Goal: Information Seeking & Learning: Learn about a topic

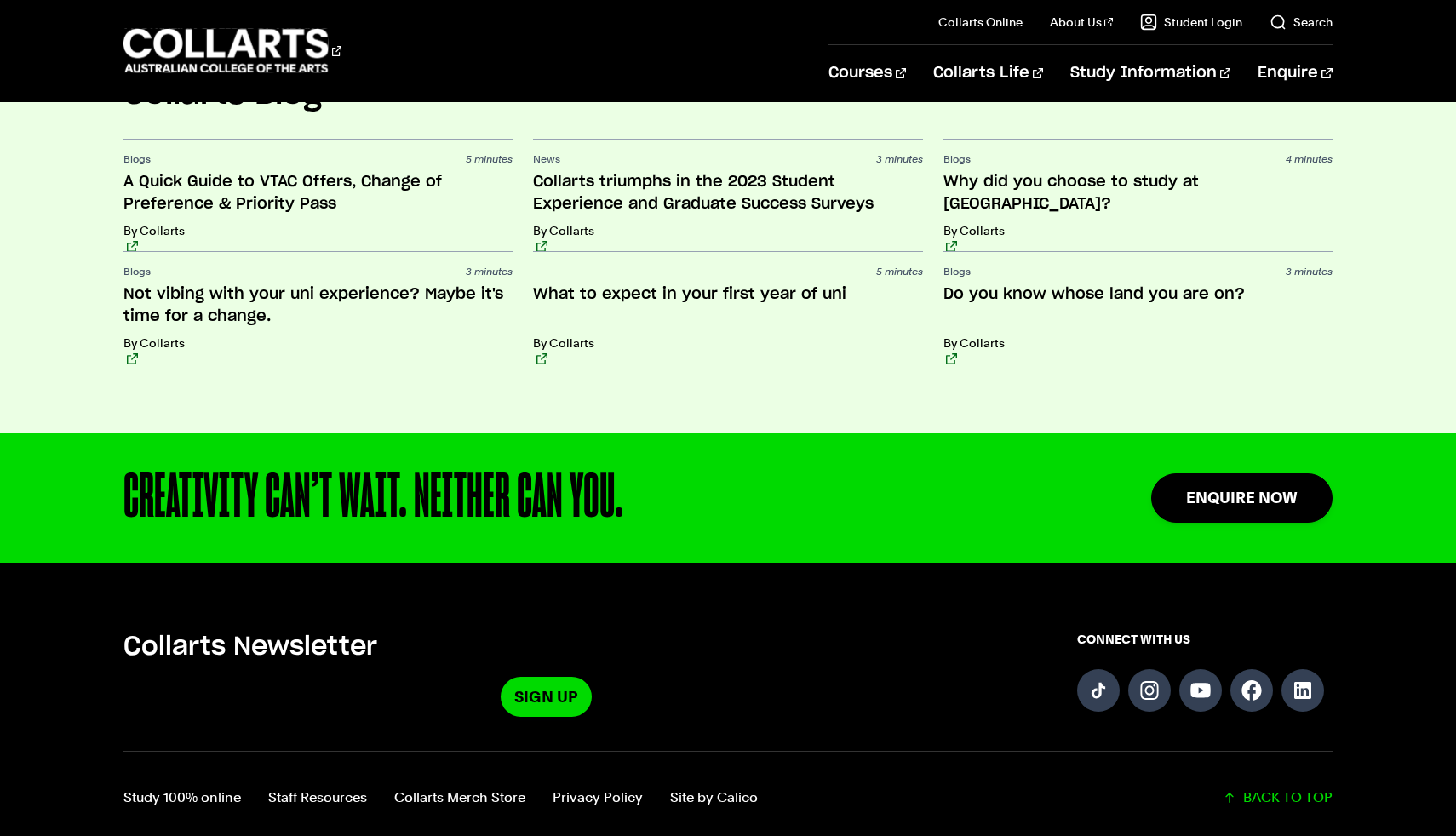
scroll to position [4181, 0]
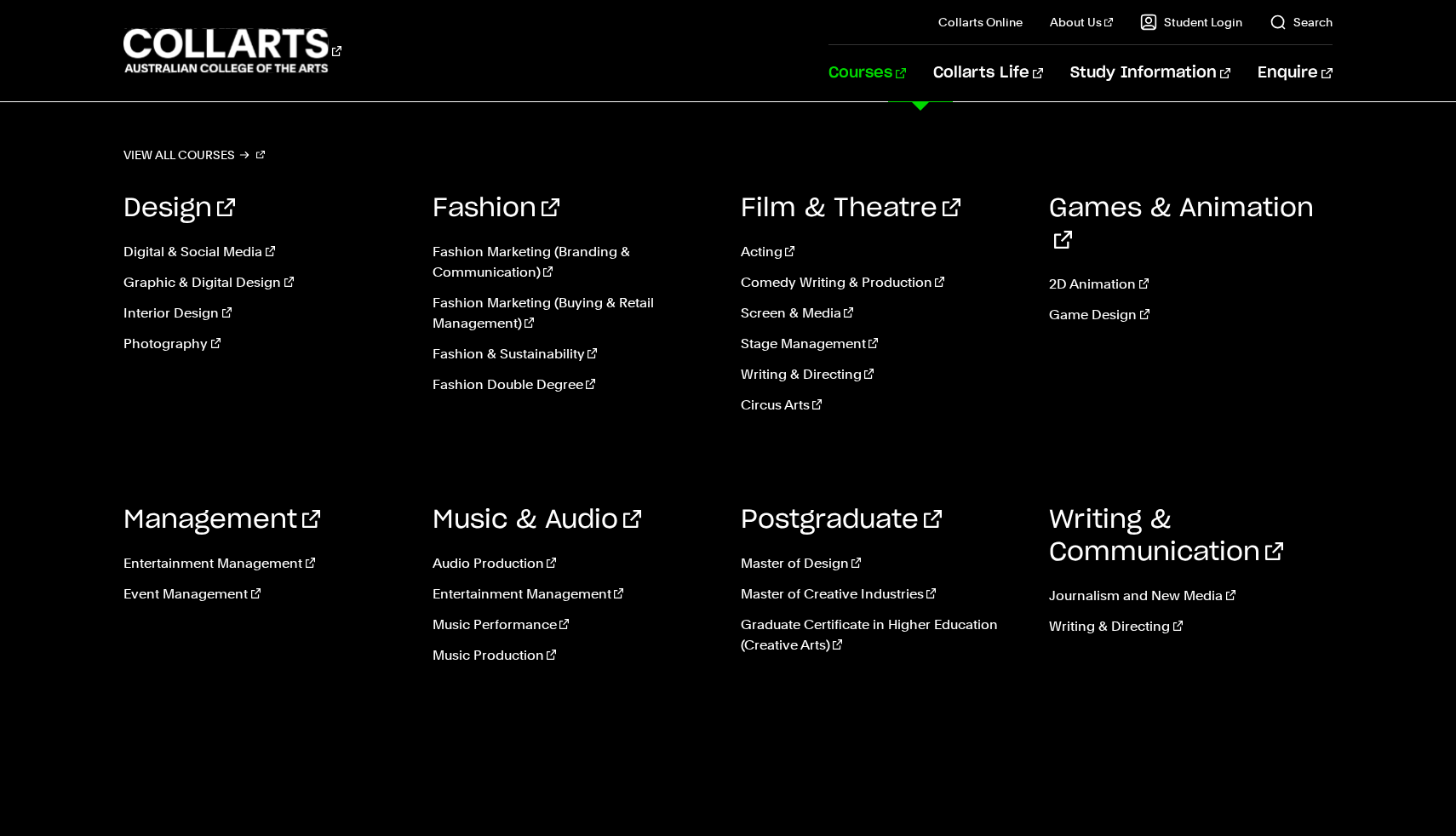
click at [906, 76] on link "Courses" at bounding box center [867, 73] width 77 height 56
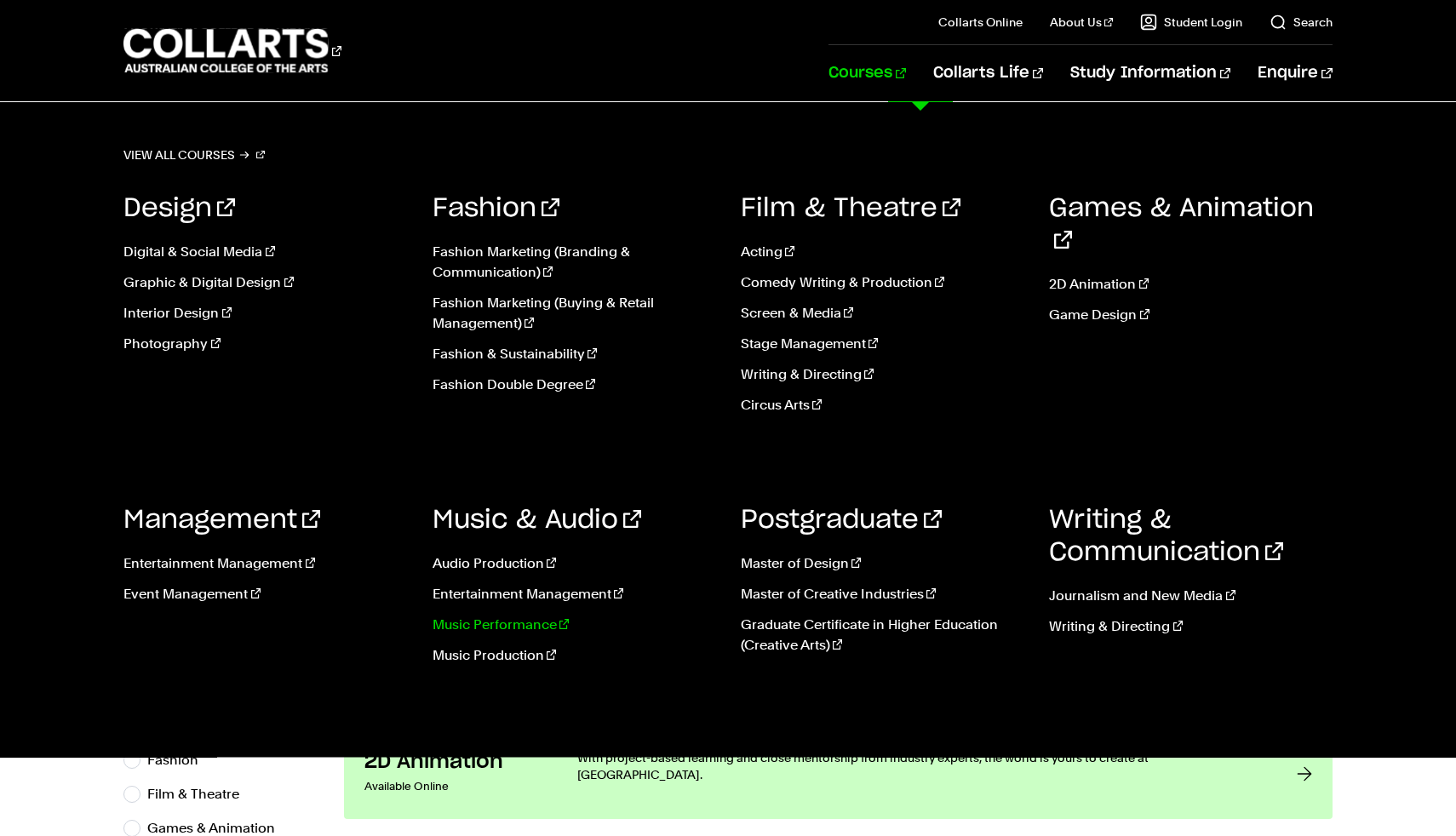
click at [493, 629] on link "Music Performance" at bounding box center [574, 624] width 283 height 20
click at [503, 558] on link "Audio Production" at bounding box center [574, 563] width 283 height 20
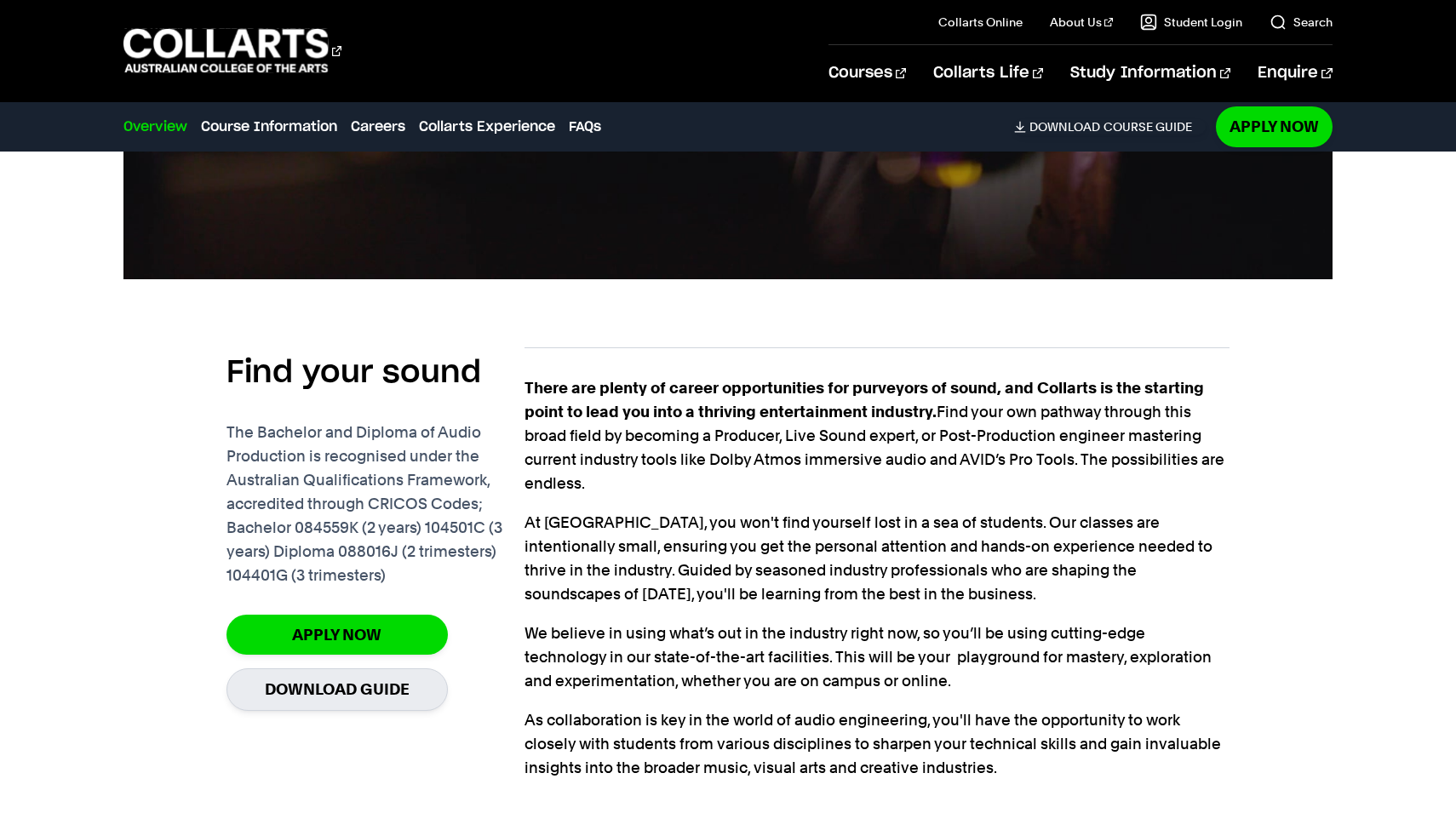
scroll to position [1090, 0]
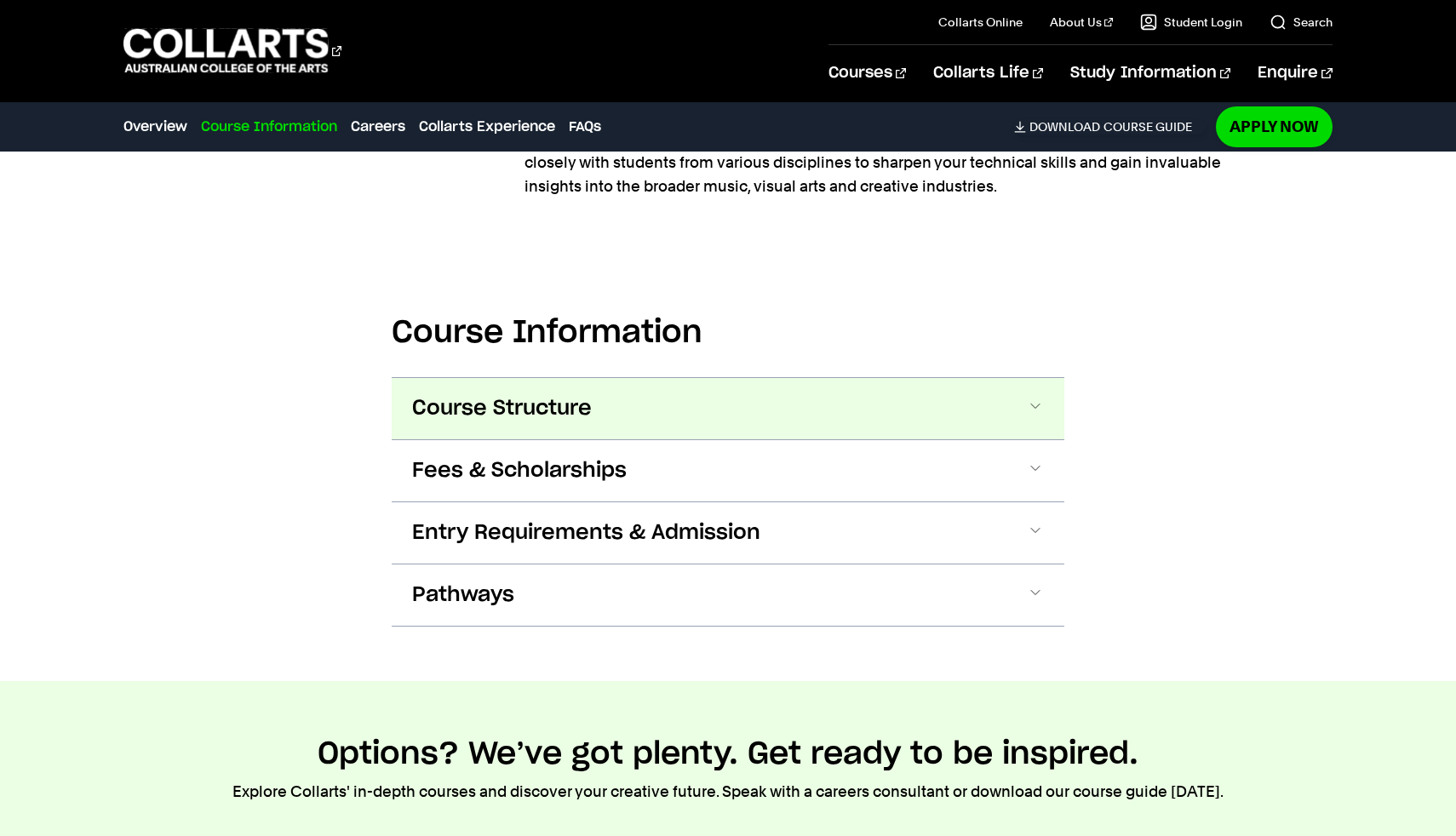
click at [509, 382] on button "Course Structure" at bounding box center [728, 409] width 673 height 61
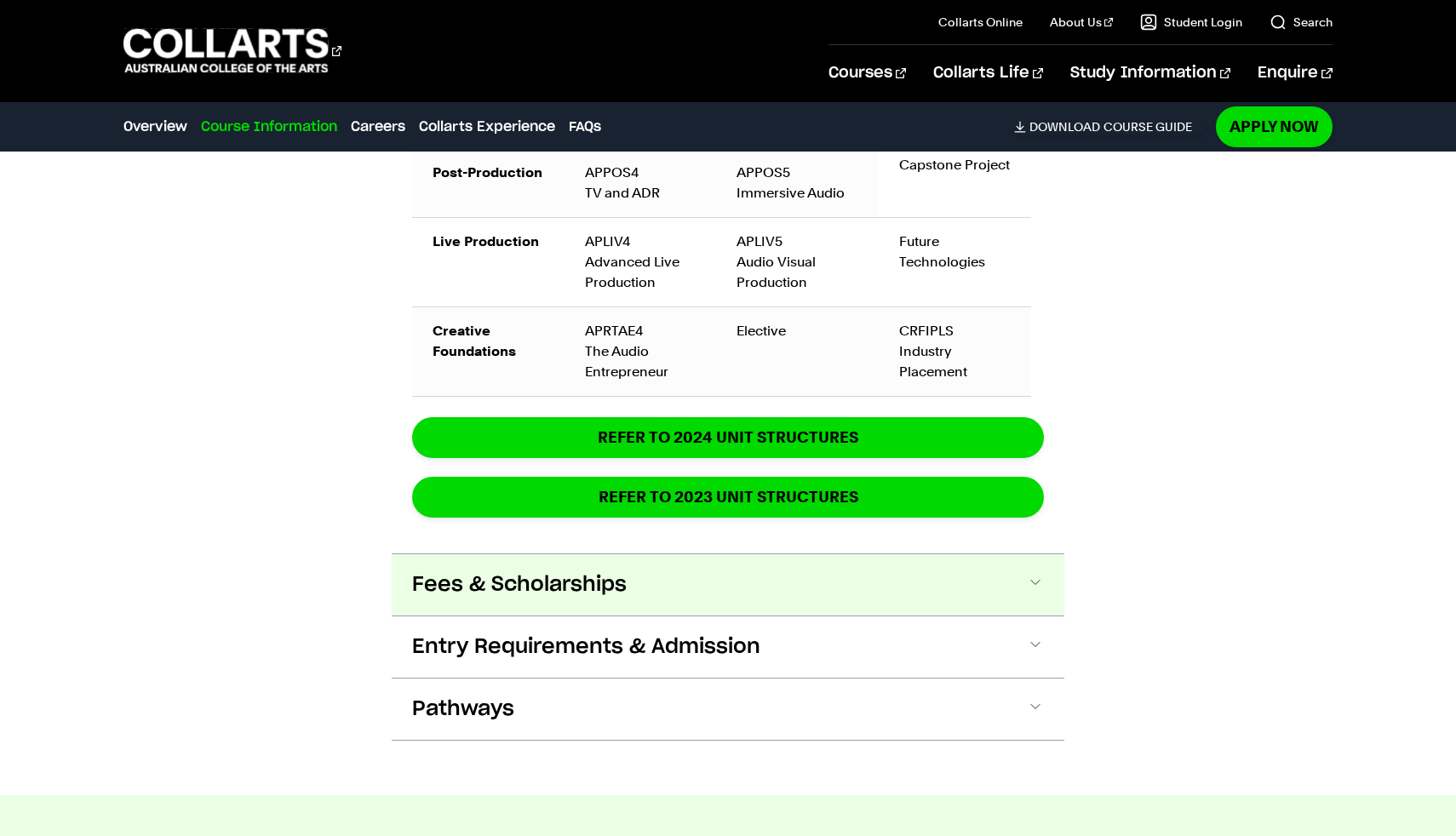
click at [544, 585] on span "Fees & Scholarships" at bounding box center [519, 585] width 214 height 27
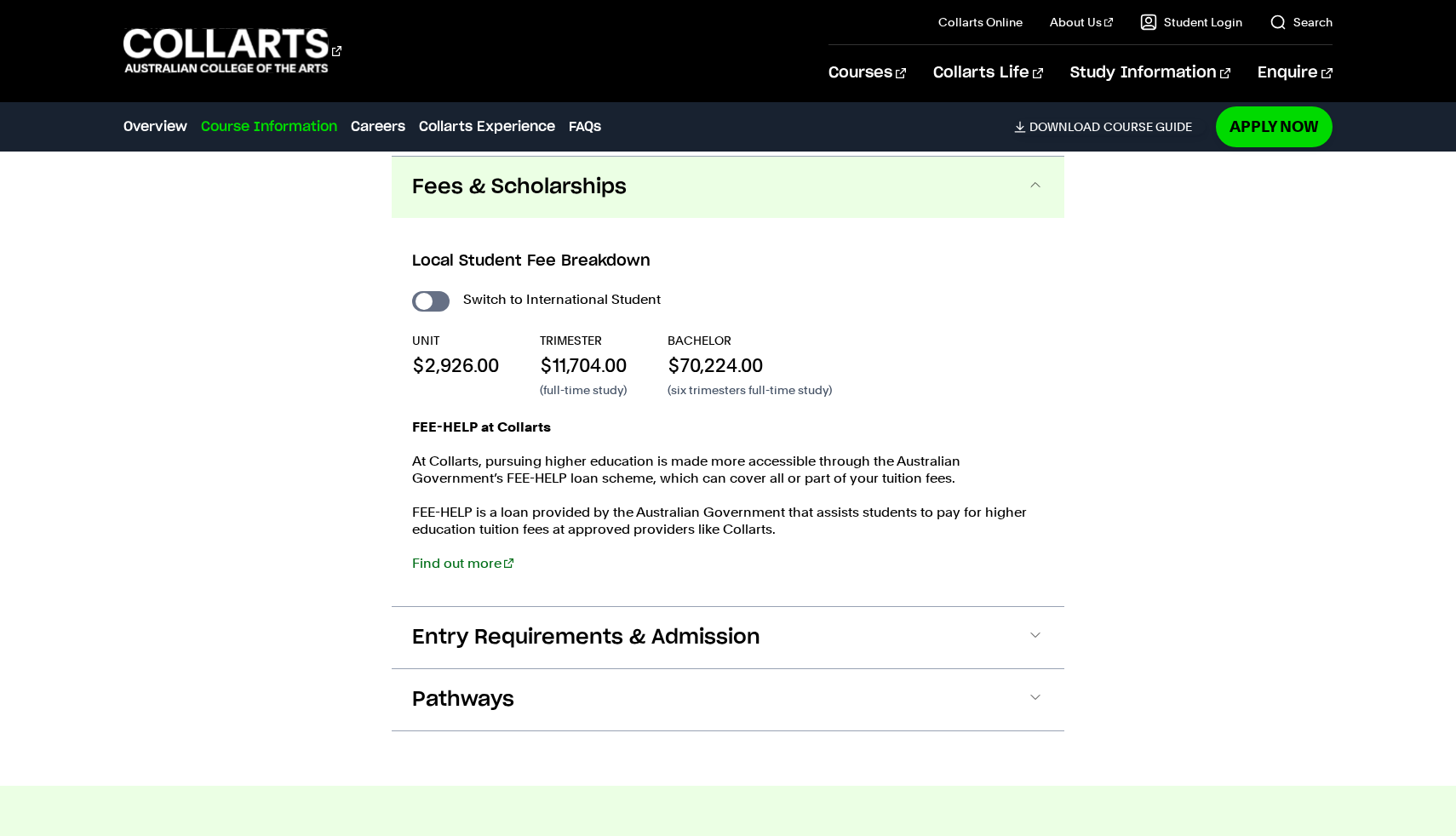
scroll to position [3159, 0]
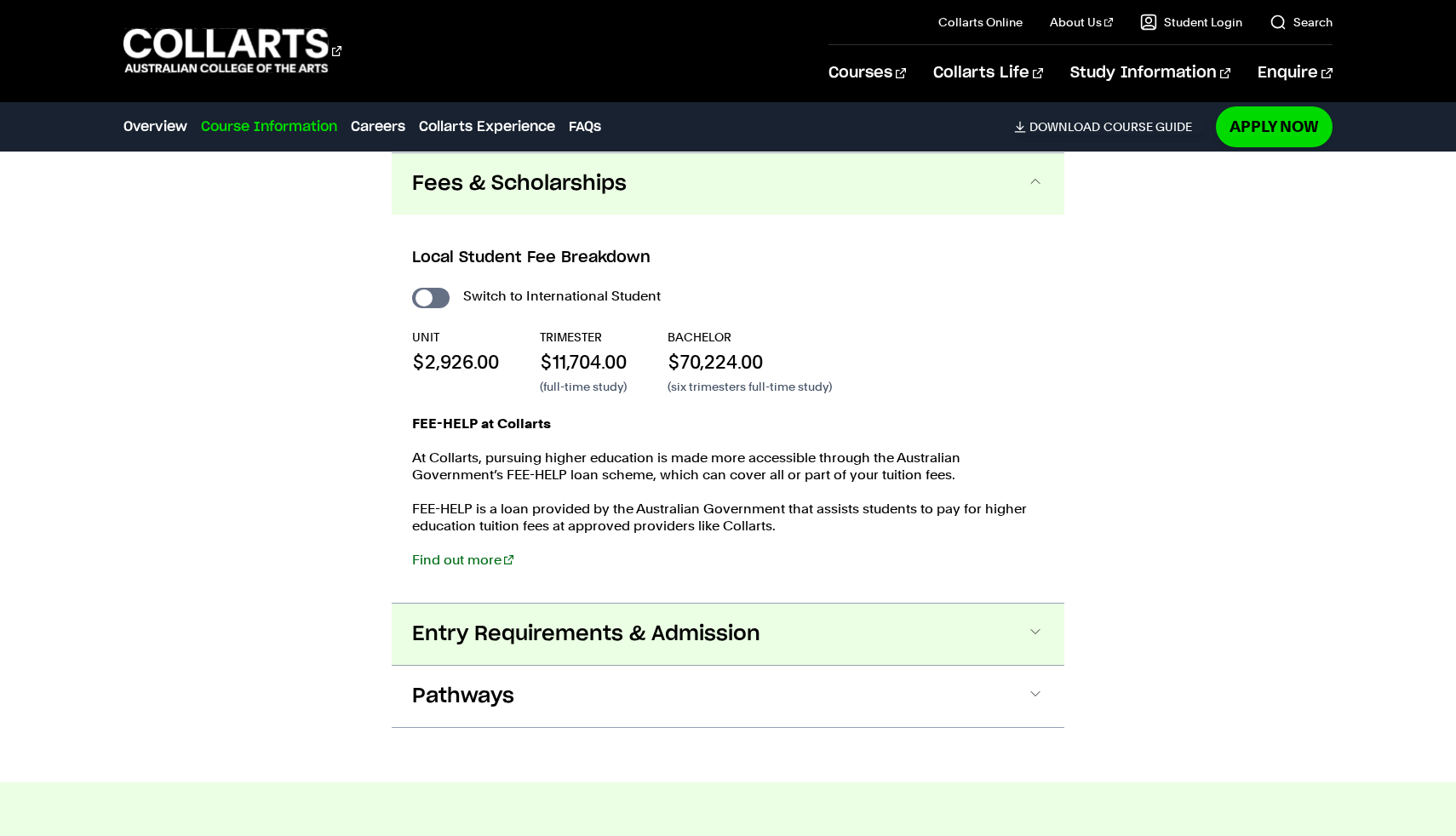
click at [530, 642] on span "Entry Requirements & Admission" at bounding box center [586, 634] width 349 height 27
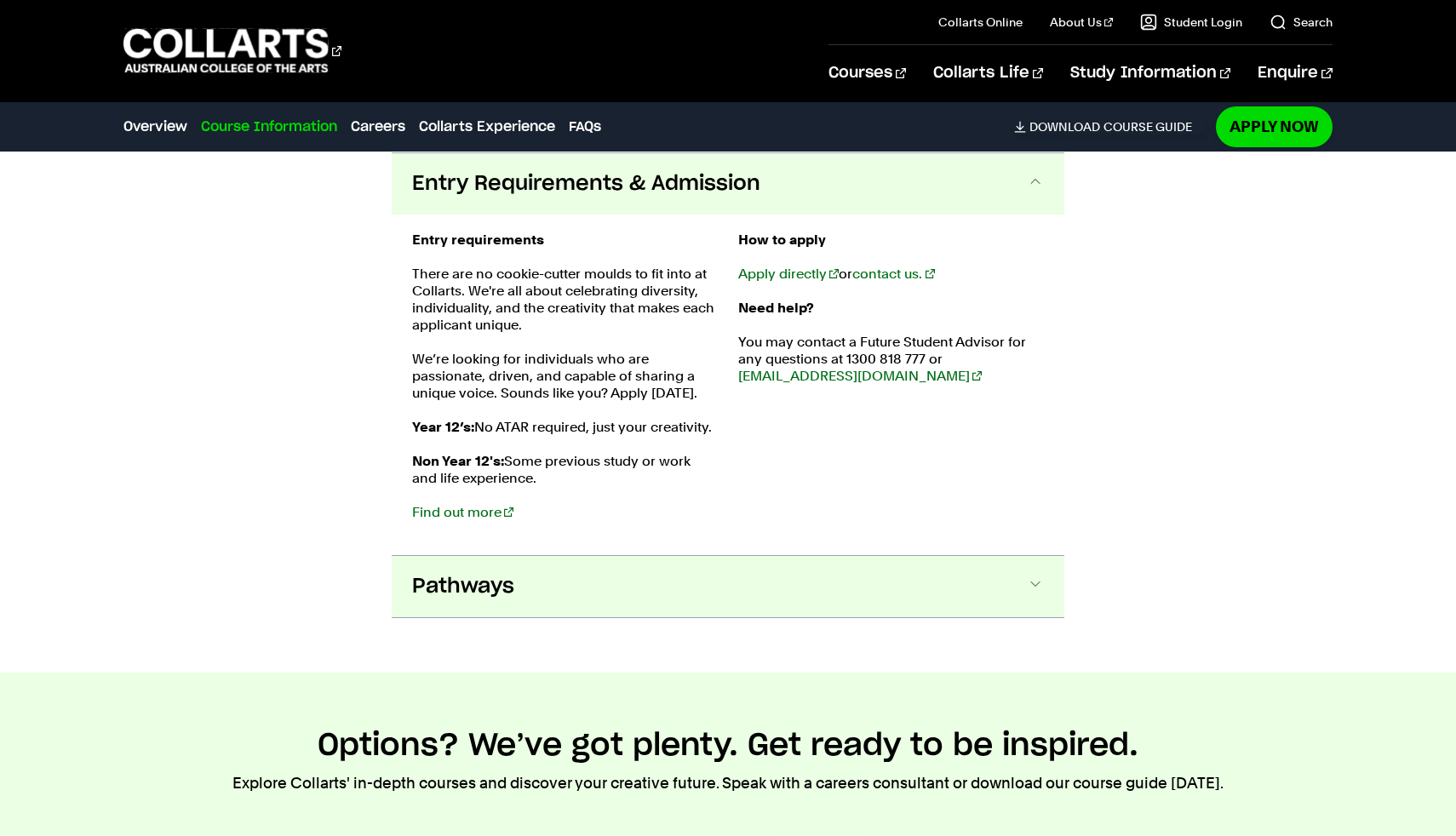
click at [530, 586] on button "Pathways" at bounding box center [728, 587] width 673 height 61
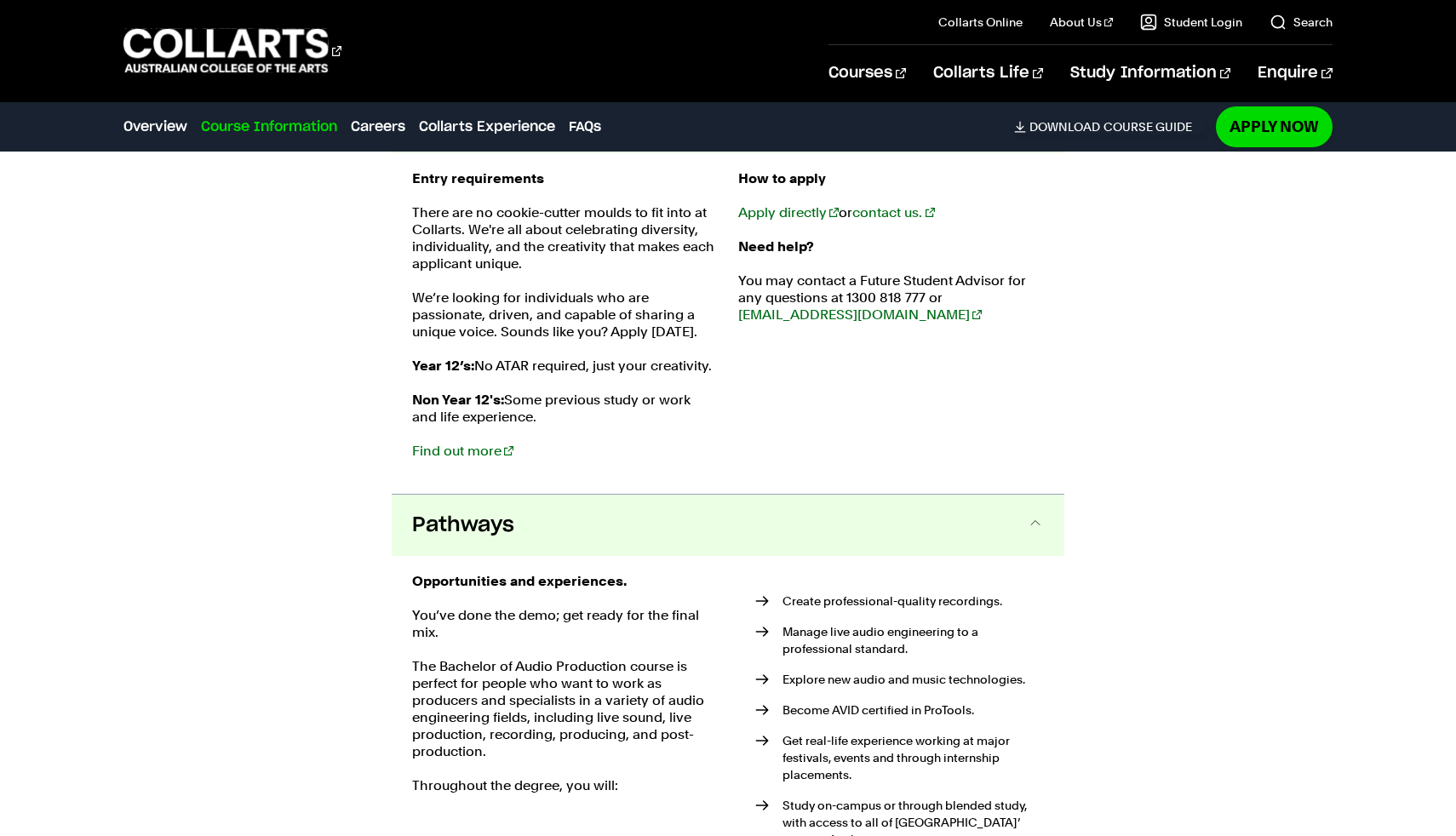
scroll to position [3501, 0]
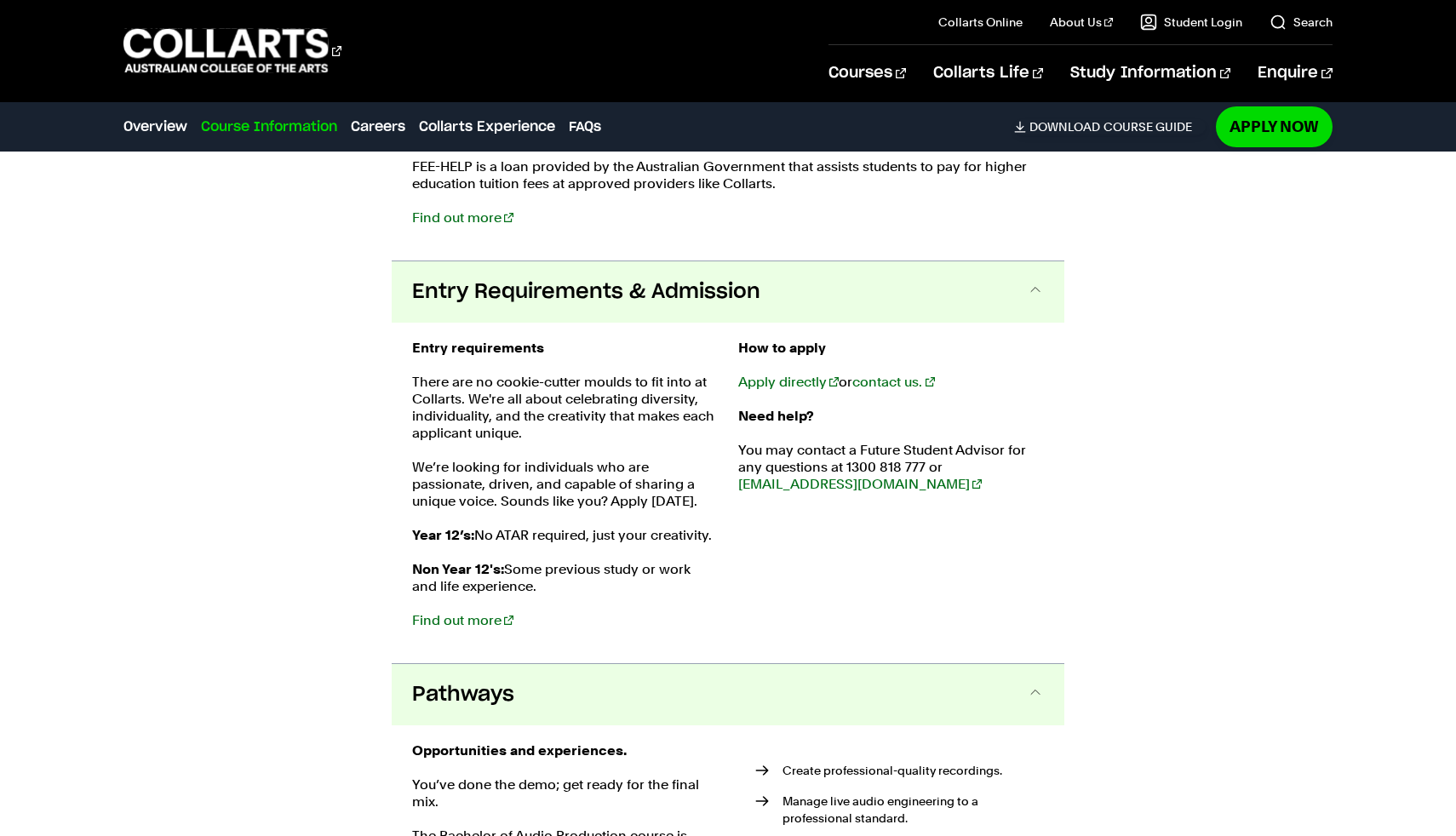
click at [525, 314] on button "Entry Requirements & Admission" at bounding box center [728, 292] width 673 height 61
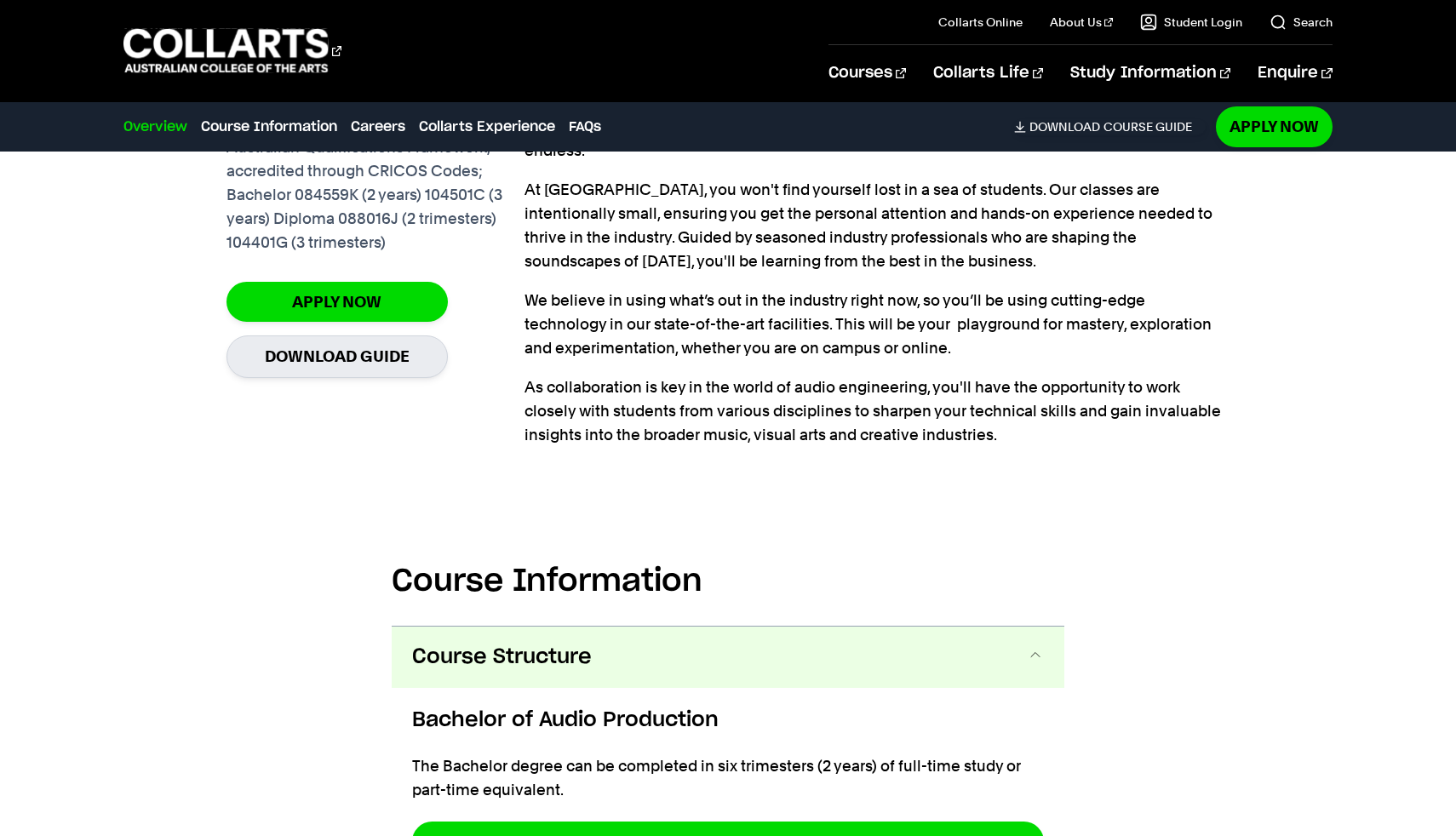
scroll to position [1231, 0]
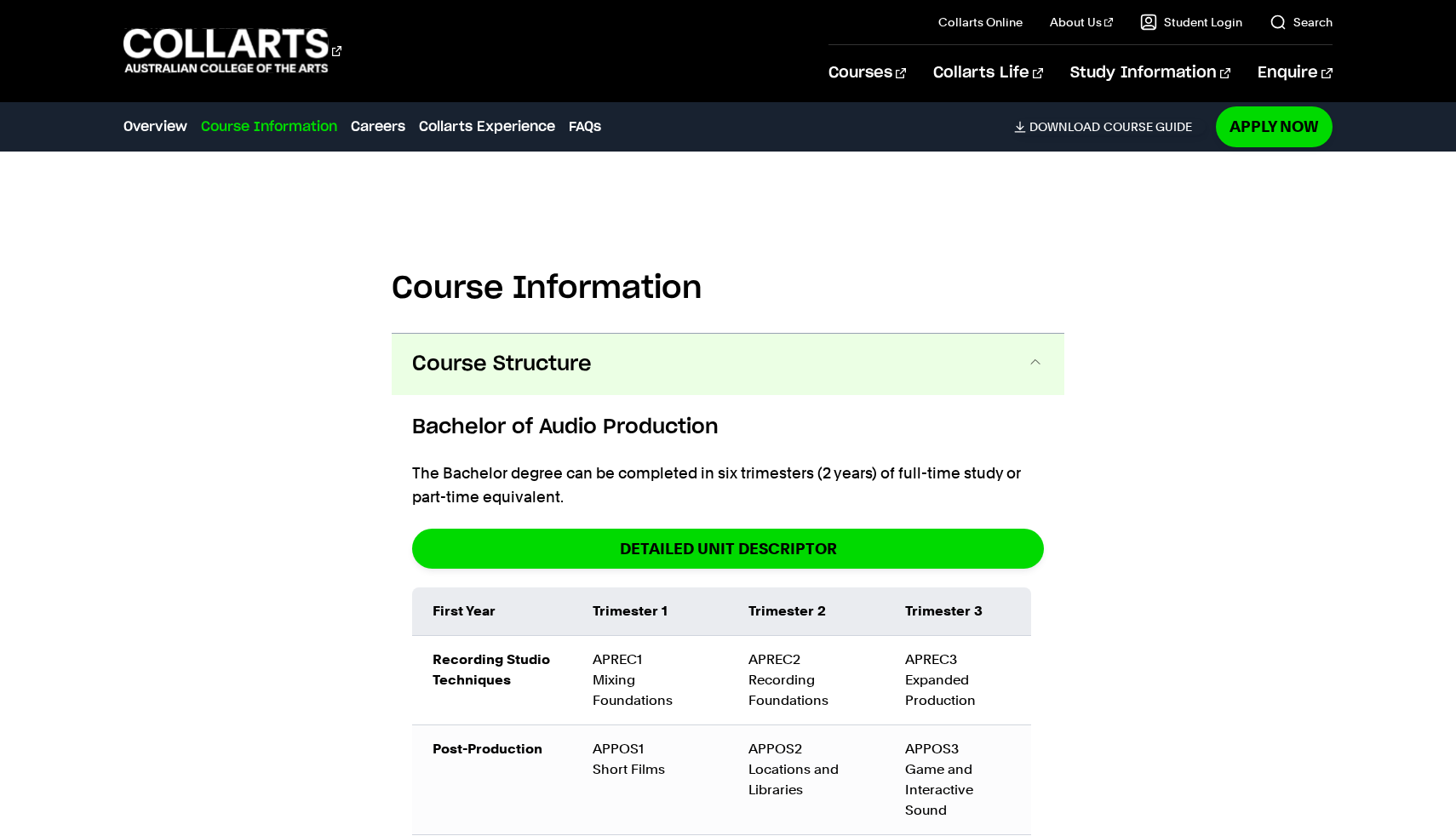
scroll to position [1668, 0]
